Goal: Information Seeking & Learning: Learn about a topic

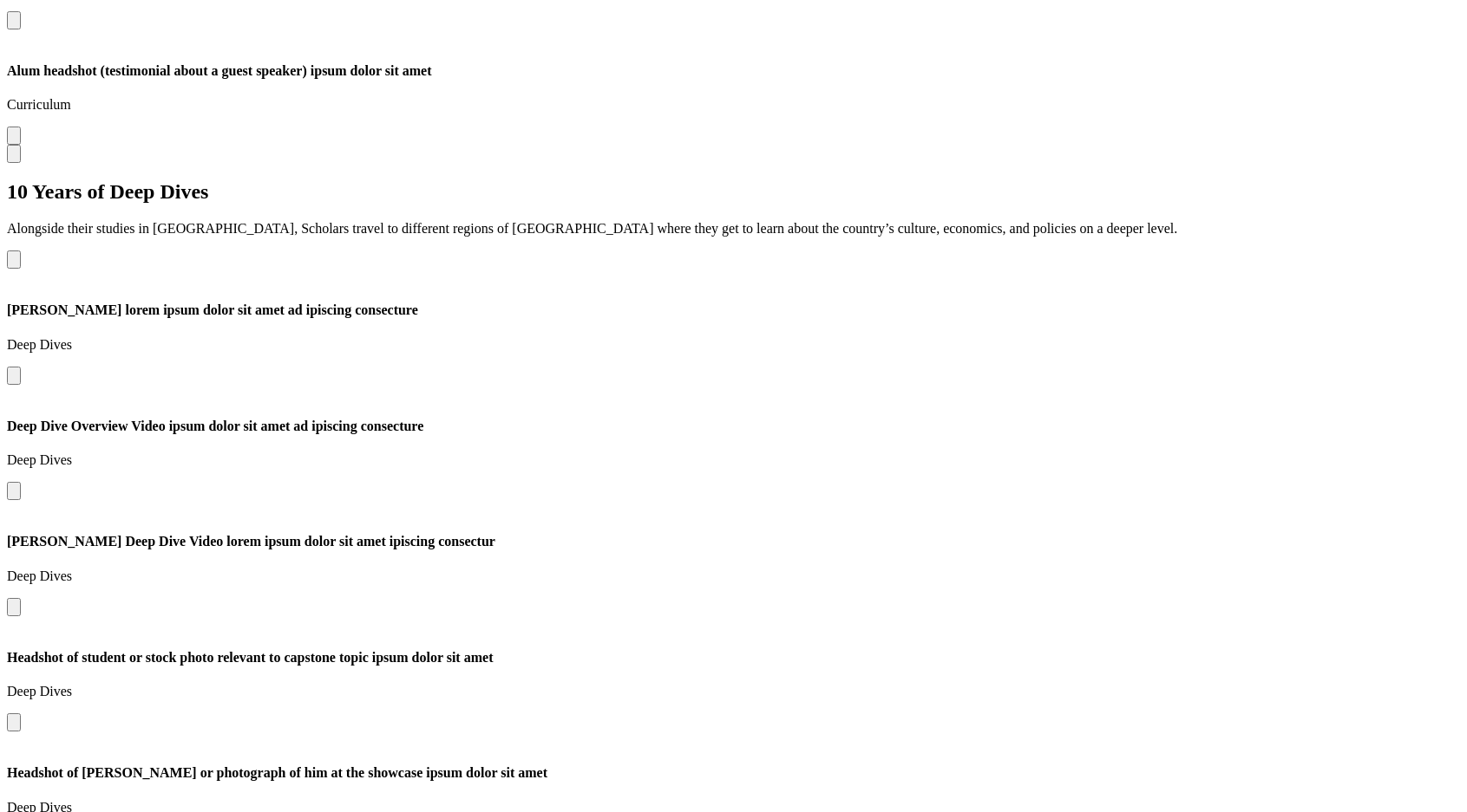
scroll to position [2653, 0]
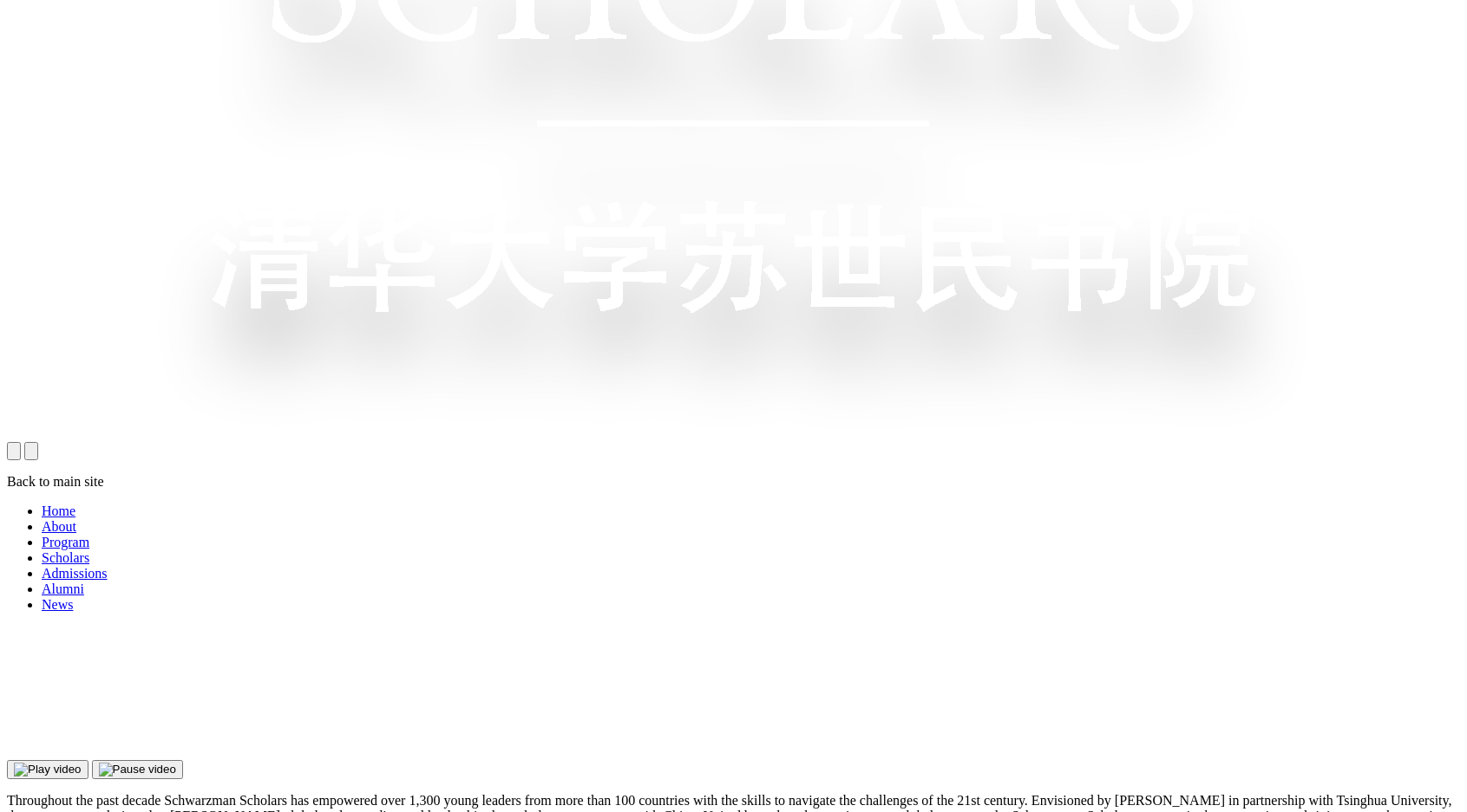
scroll to position [1243, 0]
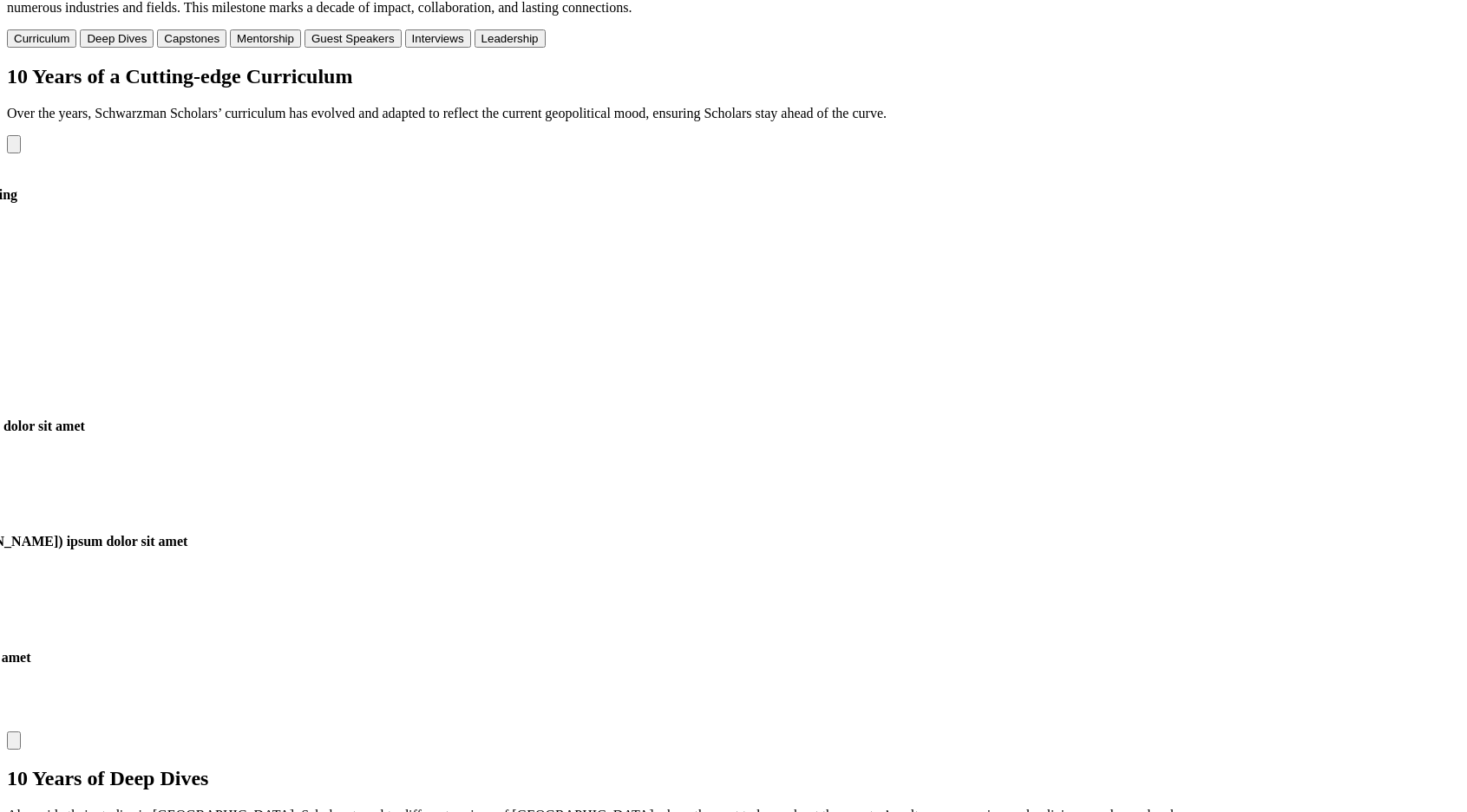
scroll to position [2076, 0]
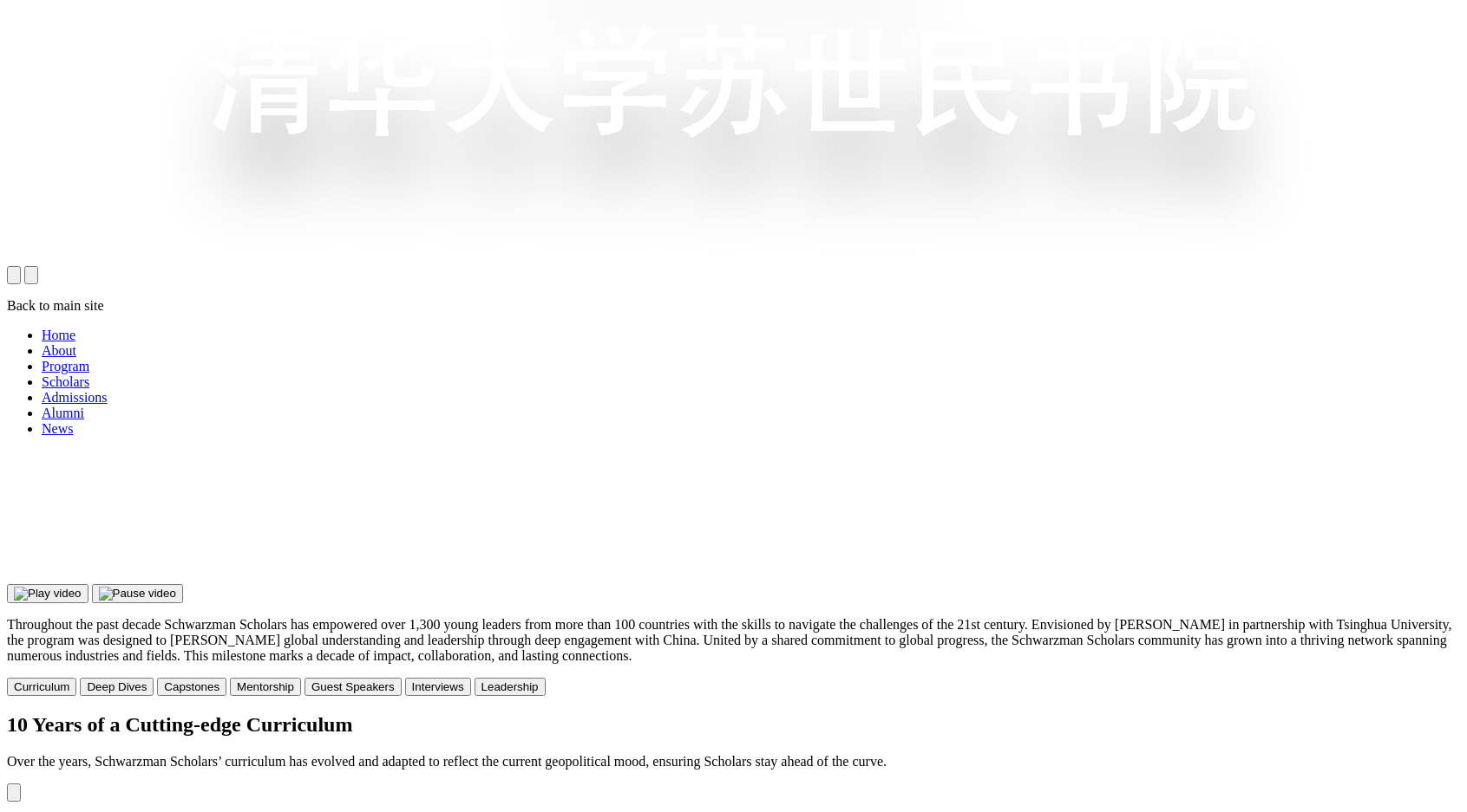
scroll to position [1431, 0]
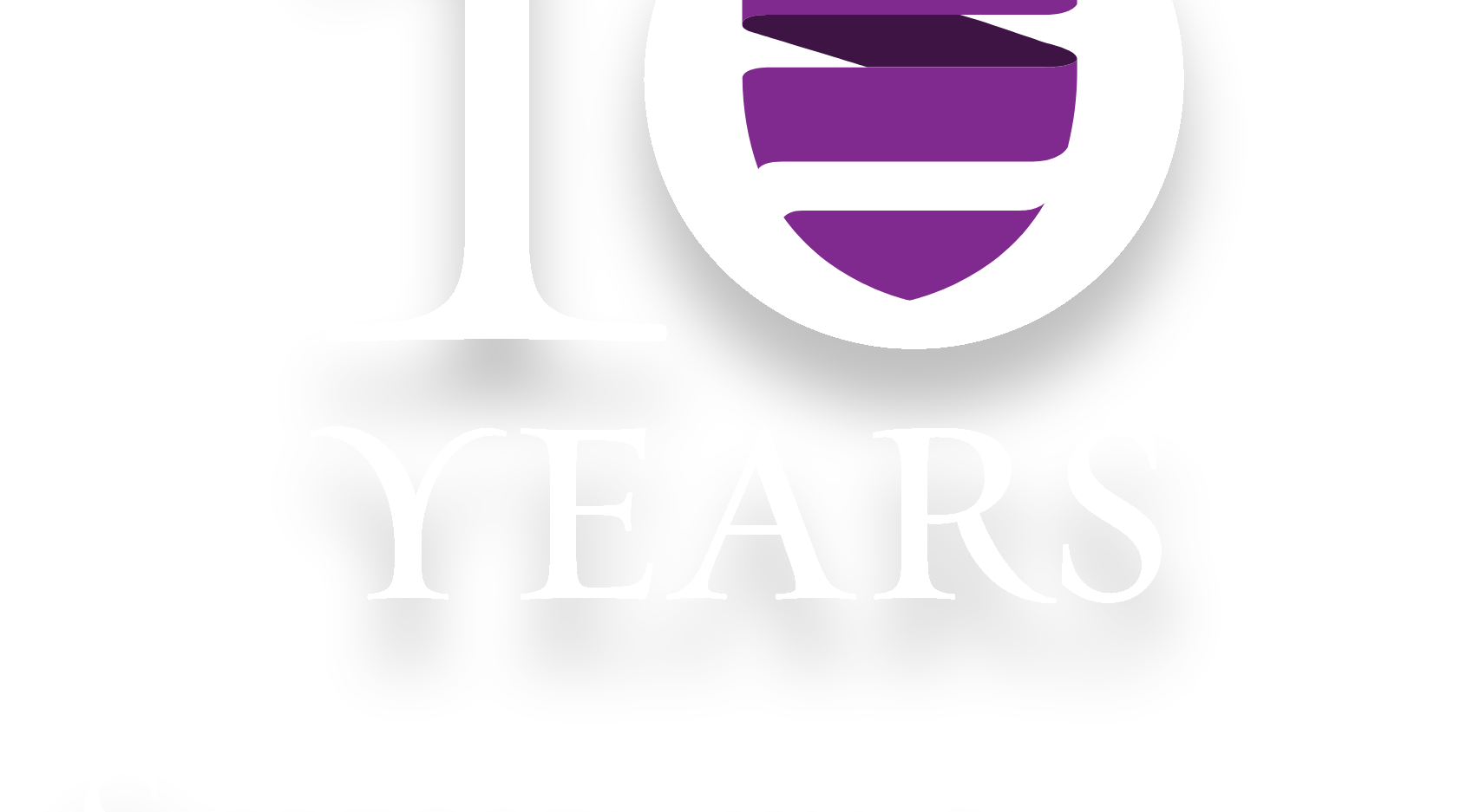
scroll to position [0, 0]
